Goal: Find specific page/section: Find specific page/section

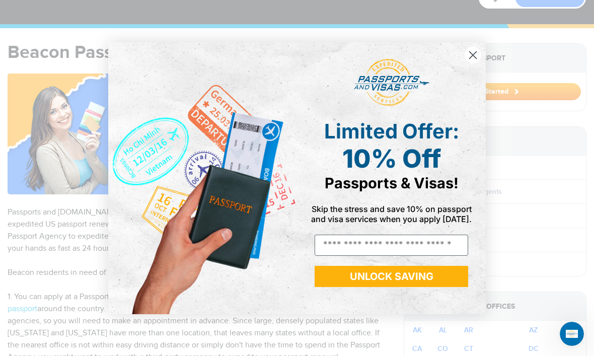
click at [541, 143] on div "Close dialog Limited Offer: 10% Off Passports & Visas! Skip the stress and save…" at bounding box center [297, 178] width 594 height 356
click at [484, 48] on div "Close dialog Limited Offer: 10% Off Passports & Visas! Skip the stress and save…" at bounding box center [297, 178] width 594 height 356
click at [475, 58] on icon "Close dialog" at bounding box center [472, 54] width 7 height 7
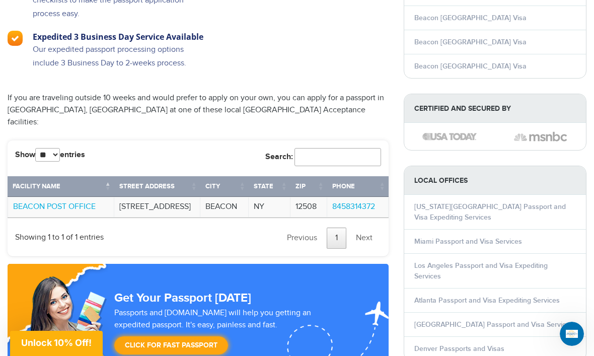
scroll to position [837, 0]
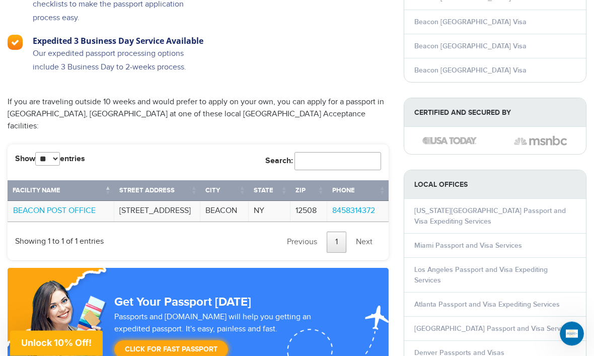
click at [378, 232] on link "Next" at bounding box center [364, 242] width 34 height 21
click at [372, 232] on link "Next" at bounding box center [364, 242] width 34 height 21
click at [387, 185] on div "Show ** ** ** *** entries Search: Facility Name Street Address City State Zip P…" at bounding box center [198, 203] width 381 height 116
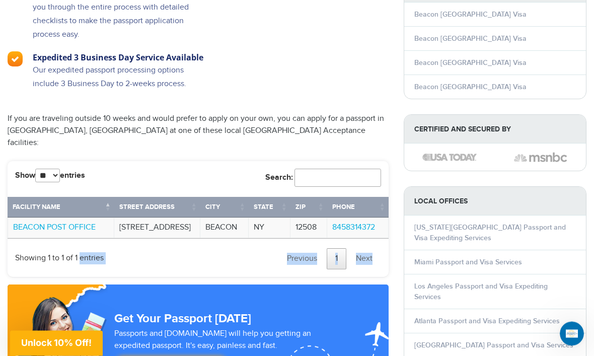
scroll to position [820, 0]
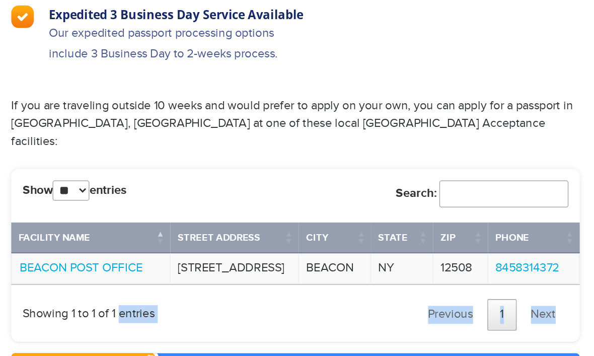
click at [54, 169] on select "** ** ** ***" at bounding box center [47, 176] width 25 height 14
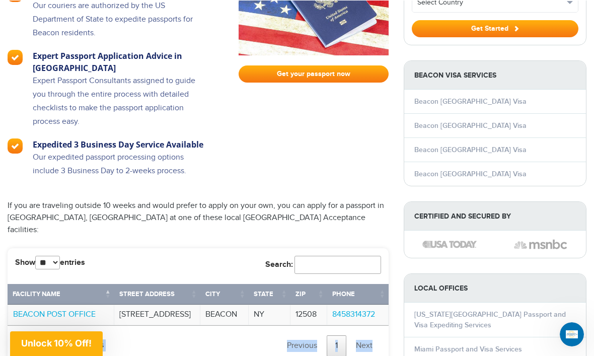
scroll to position [734, 0]
click at [323, 256] on input "Search:" at bounding box center [337, 265] width 87 height 18
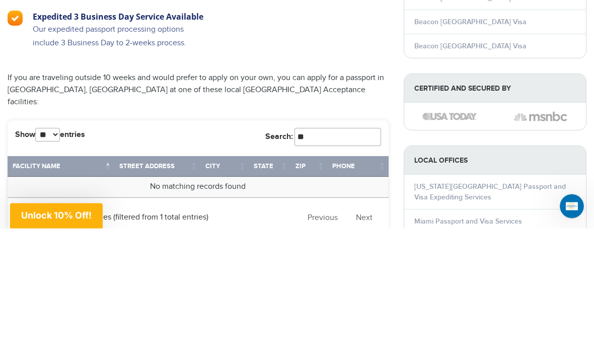
type input "*"
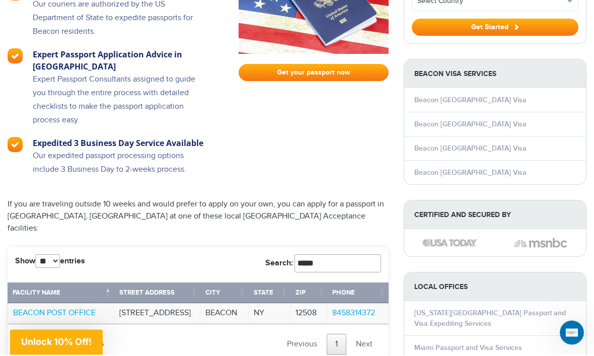
scroll to position [729, 0]
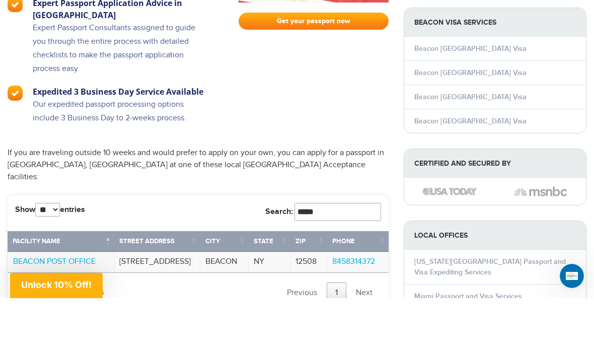
click at [364, 261] on input "*****" at bounding box center [337, 270] width 87 height 18
type input "*"
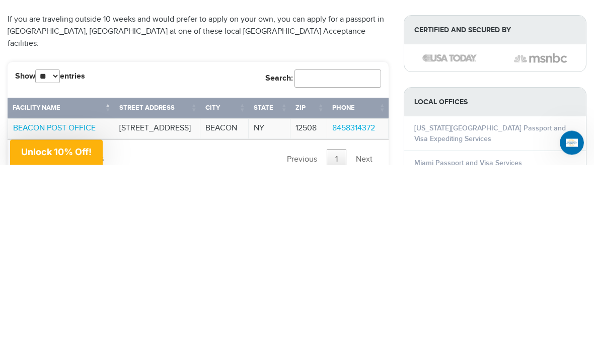
click at [375, 261] on input "Search:" at bounding box center [337, 270] width 87 height 18
click at [358, 261] on input "Search:" at bounding box center [337, 270] width 87 height 18
click at [309, 261] on input "Search:" at bounding box center [337, 270] width 87 height 18
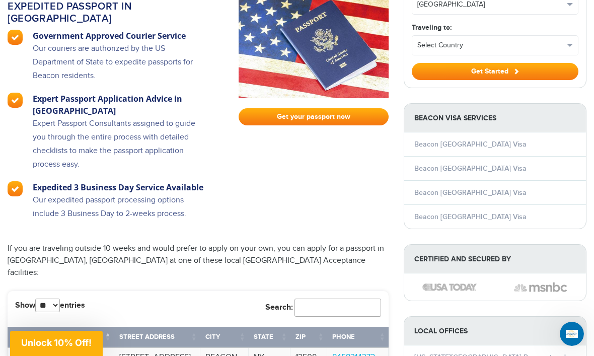
scroll to position [690, 0]
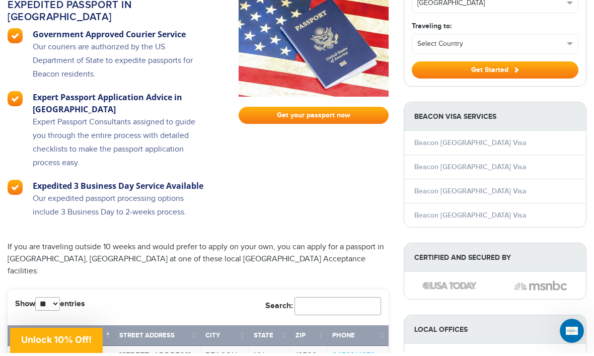
click at [490, 18] on div "**********" at bounding box center [494, 3] width 175 height 41
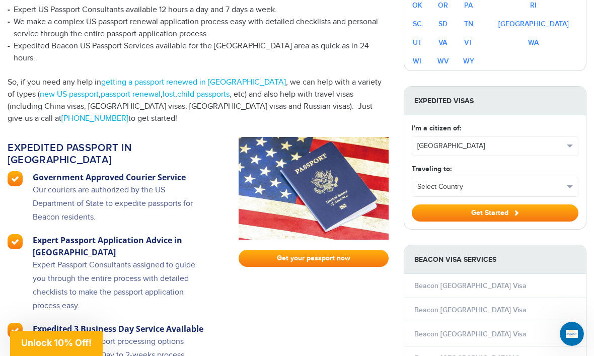
scroll to position [549, 0]
